Goal: Task Accomplishment & Management: Manage account settings

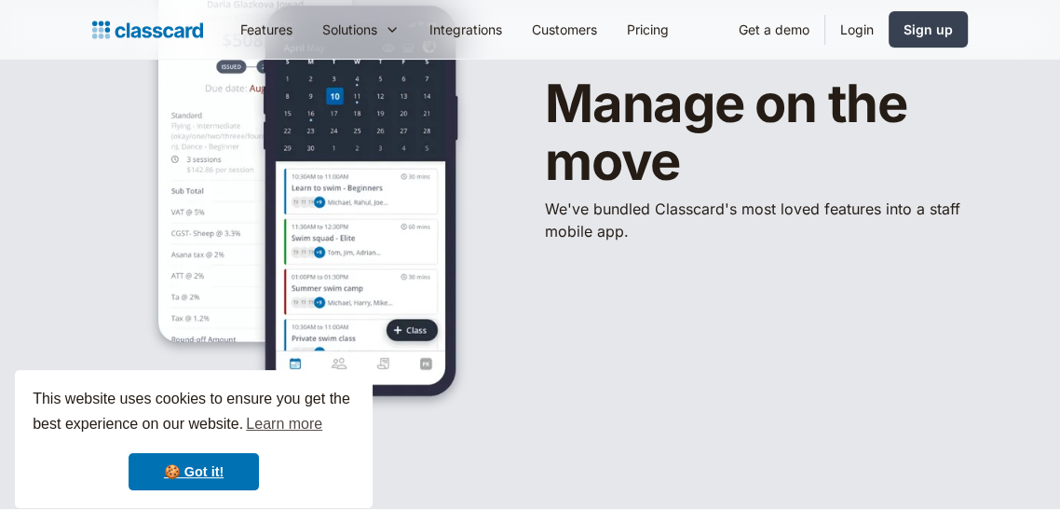
scroll to position [208, 0]
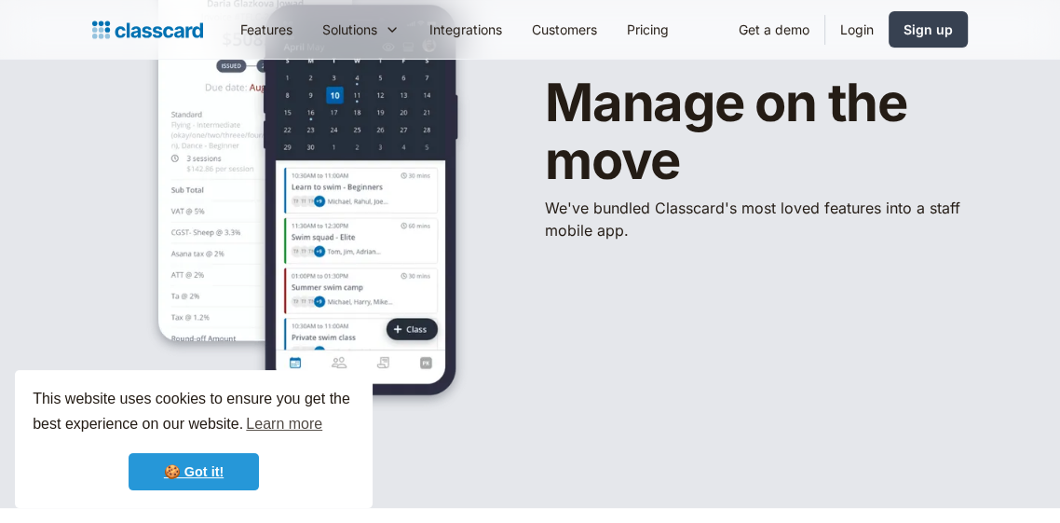
click at [165, 472] on link "🍪 Got it!" at bounding box center [194, 471] width 130 height 37
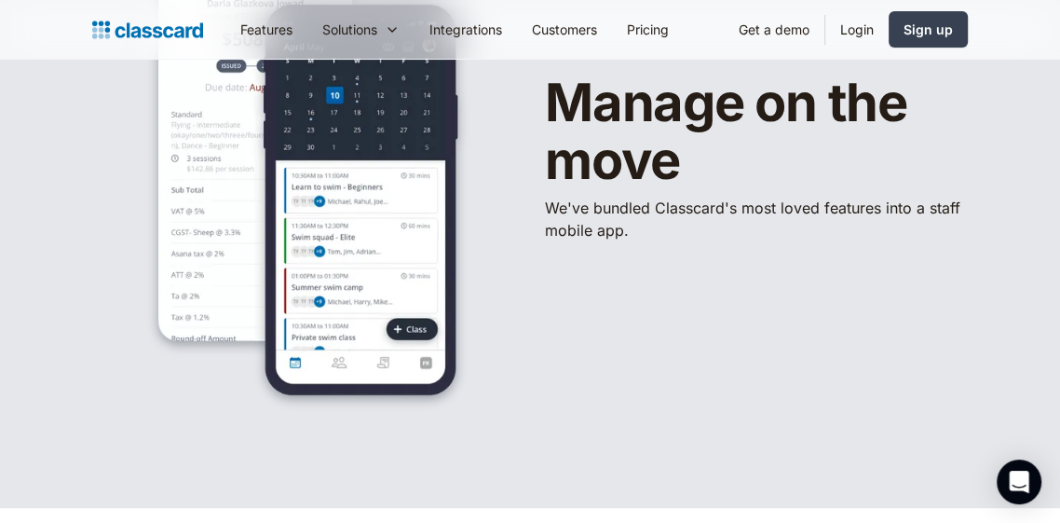
click at [861, 30] on link "Login" at bounding box center [857, 29] width 63 height 42
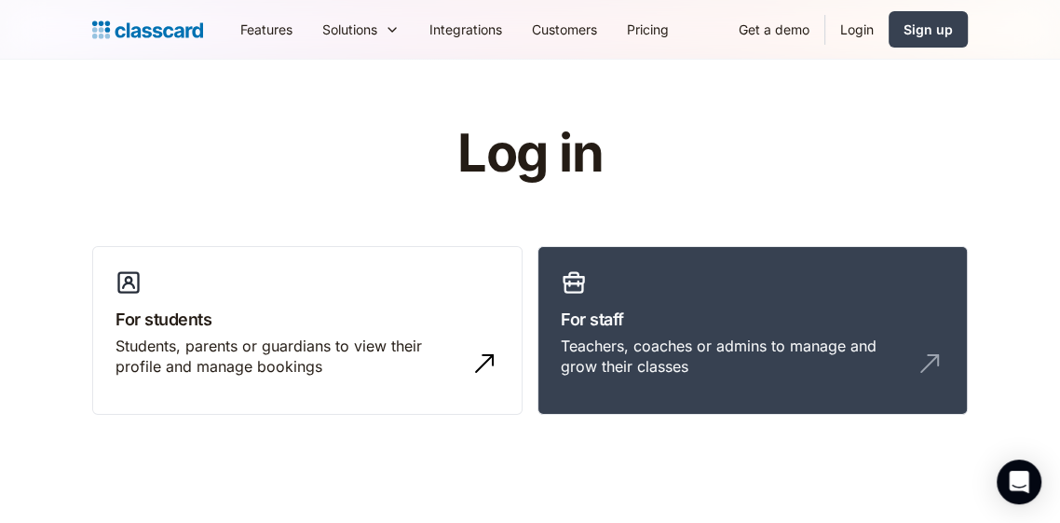
click at [812, 347] on div "Teachers, coaches or admins to manage and grow their classes" at bounding box center [734, 356] width 347 height 42
